Goal: Task Accomplishment & Management: Use online tool/utility

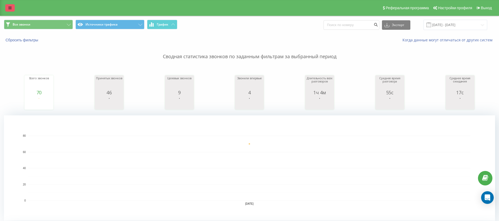
click at [9, 9] on icon at bounding box center [9, 8] width 3 height 4
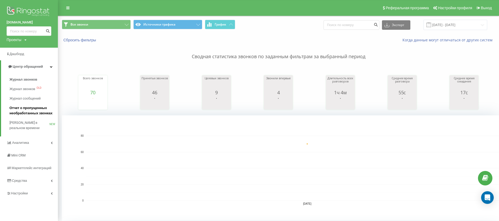
click at [27, 107] on span "Отчет о пропущенных необработанных звонках" at bounding box center [32, 110] width 46 height 11
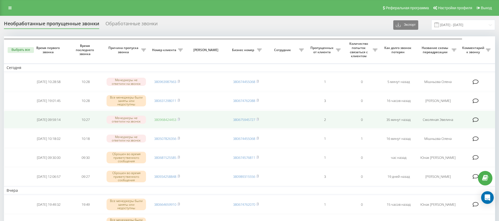
click at [157, 120] on link "380968424453" at bounding box center [165, 119] width 22 height 5
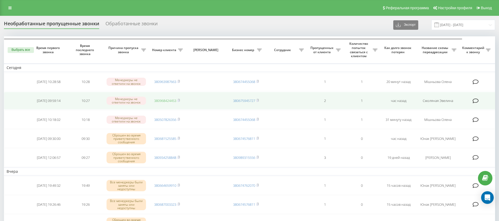
click at [166, 102] on link "380968424453" at bounding box center [165, 100] width 22 height 5
